Goal: Use online tool/utility: Utilize a website feature to perform a specific function

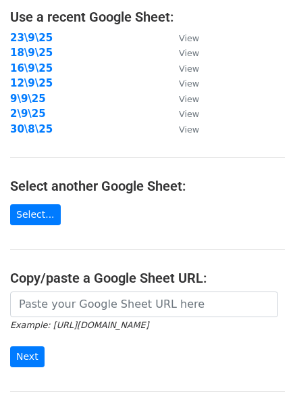
scroll to position [113, 0]
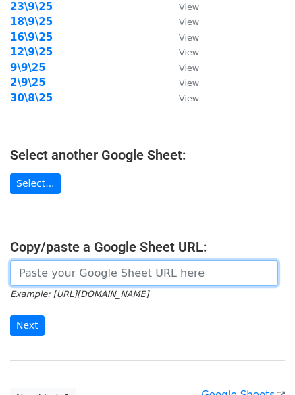
click at [67, 273] on input "url" at bounding box center [144, 273] width 268 height 26
paste input "[URL][DOMAIN_NAME]"
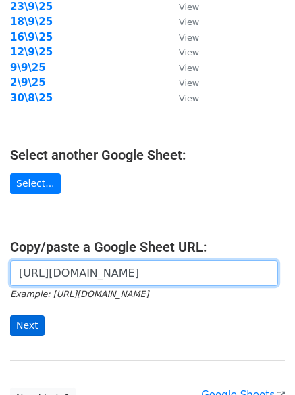
scroll to position [0, 301]
type input "[URL][DOMAIN_NAME]"
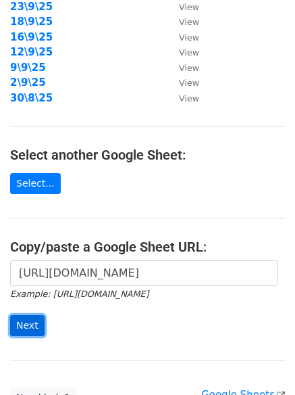
click at [30, 317] on input "Next" at bounding box center [27, 325] width 34 height 21
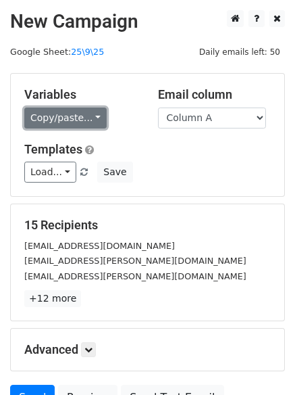
click at [67, 118] on link "Copy/paste..." at bounding box center [65, 117] width 82 height 21
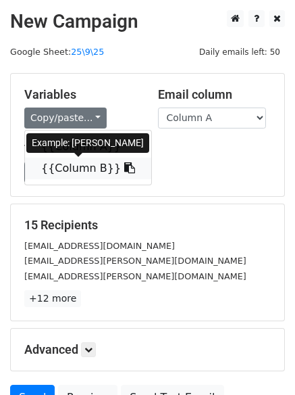
click at [64, 172] on link "{{Column B}}" at bounding box center [88, 168] width 126 height 22
